Goal: Task Accomplishment & Management: Manage account settings

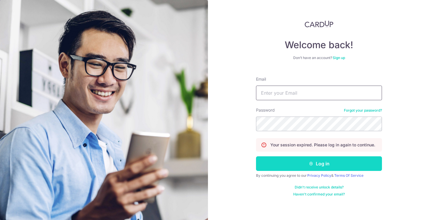
type input "[EMAIL_ADDRESS][DOMAIN_NAME]"
click at [282, 166] on button "Log in" at bounding box center [319, 164] width 126 height 15
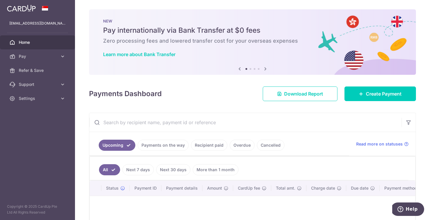
click at [145, 149] on link "Payments on the way" at bounding box center [163, 145] width 51 height 11
